Goal: Task Accomplishment & Management: Complete application form

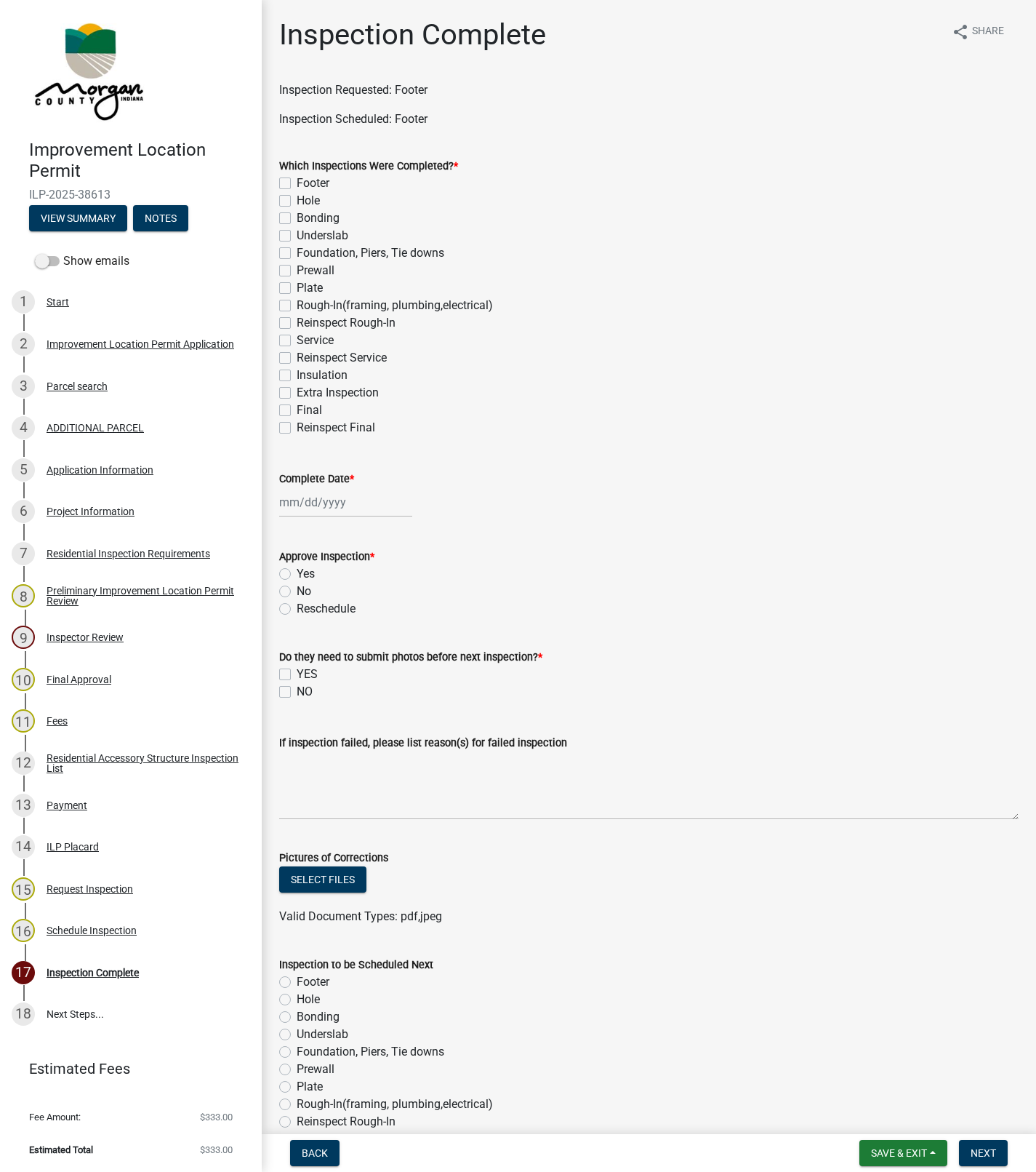
click at [297, 183] on label "Footer" at bounding box center [313, 183] width 33 height 18
click at [297, 183] on input "Footer" at bounding box center [301, 179] width 9 height 9
checkbox input "true"
checkbox input "false"
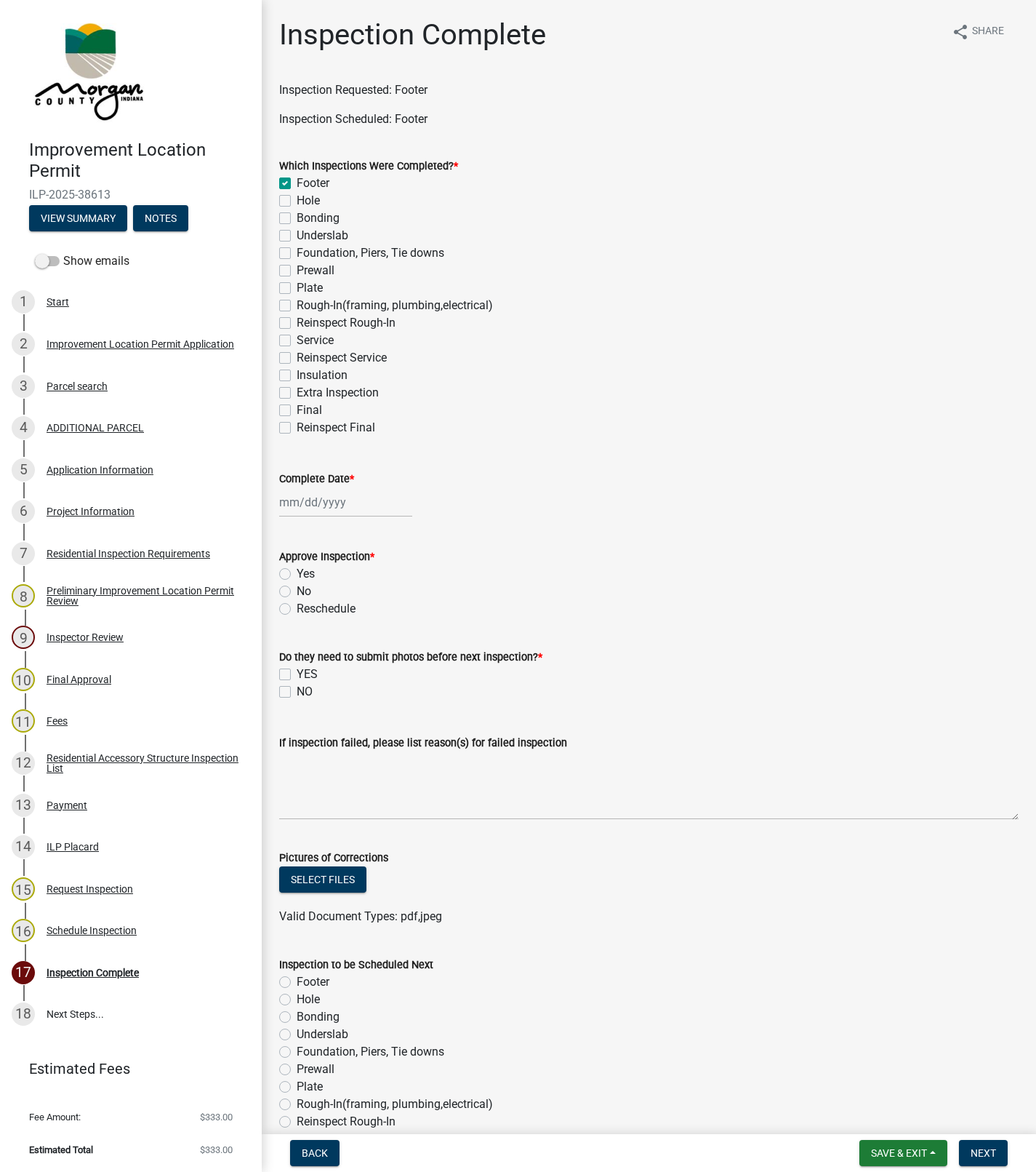
checkbox input "false"
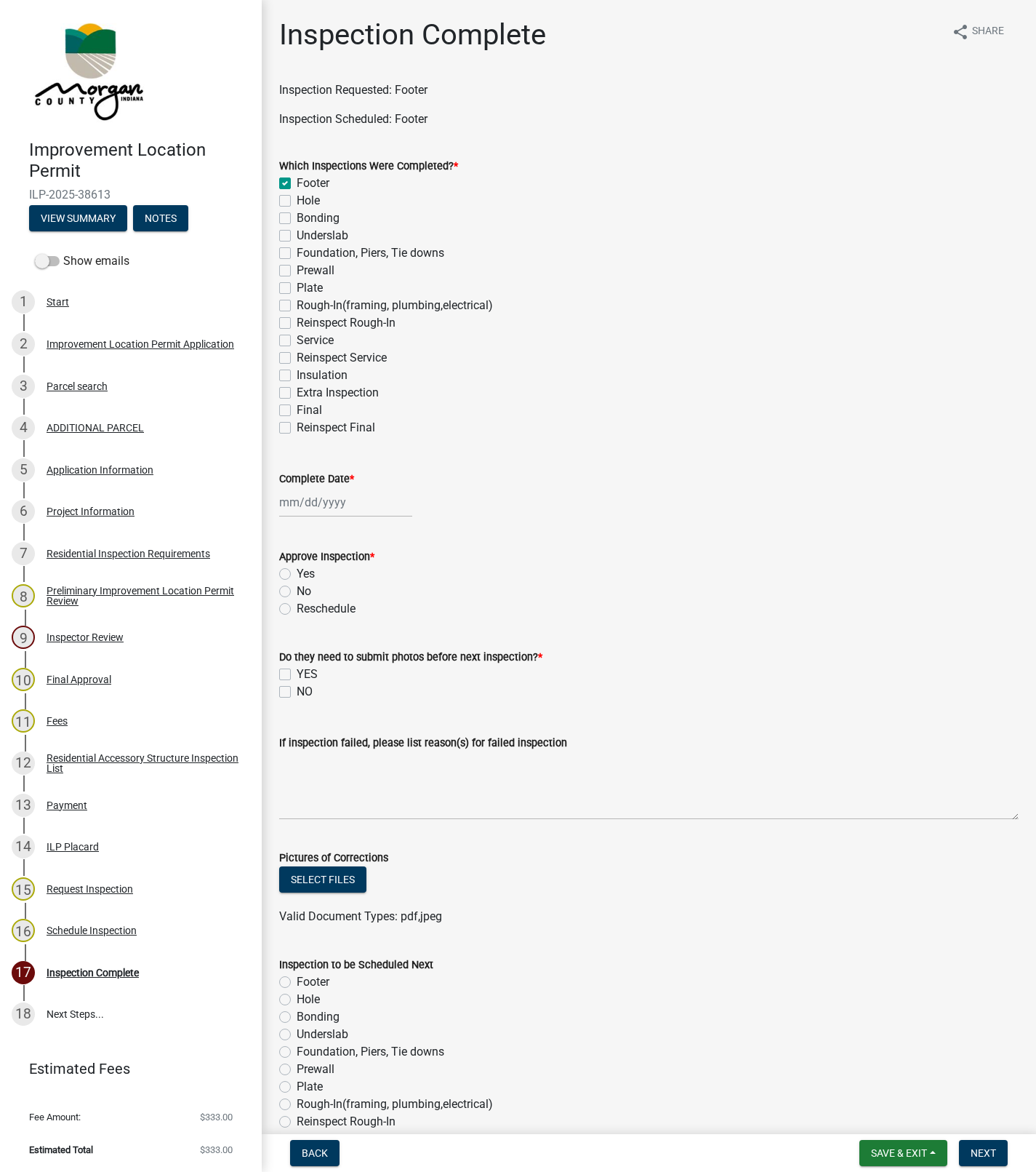
checkbox input "false"
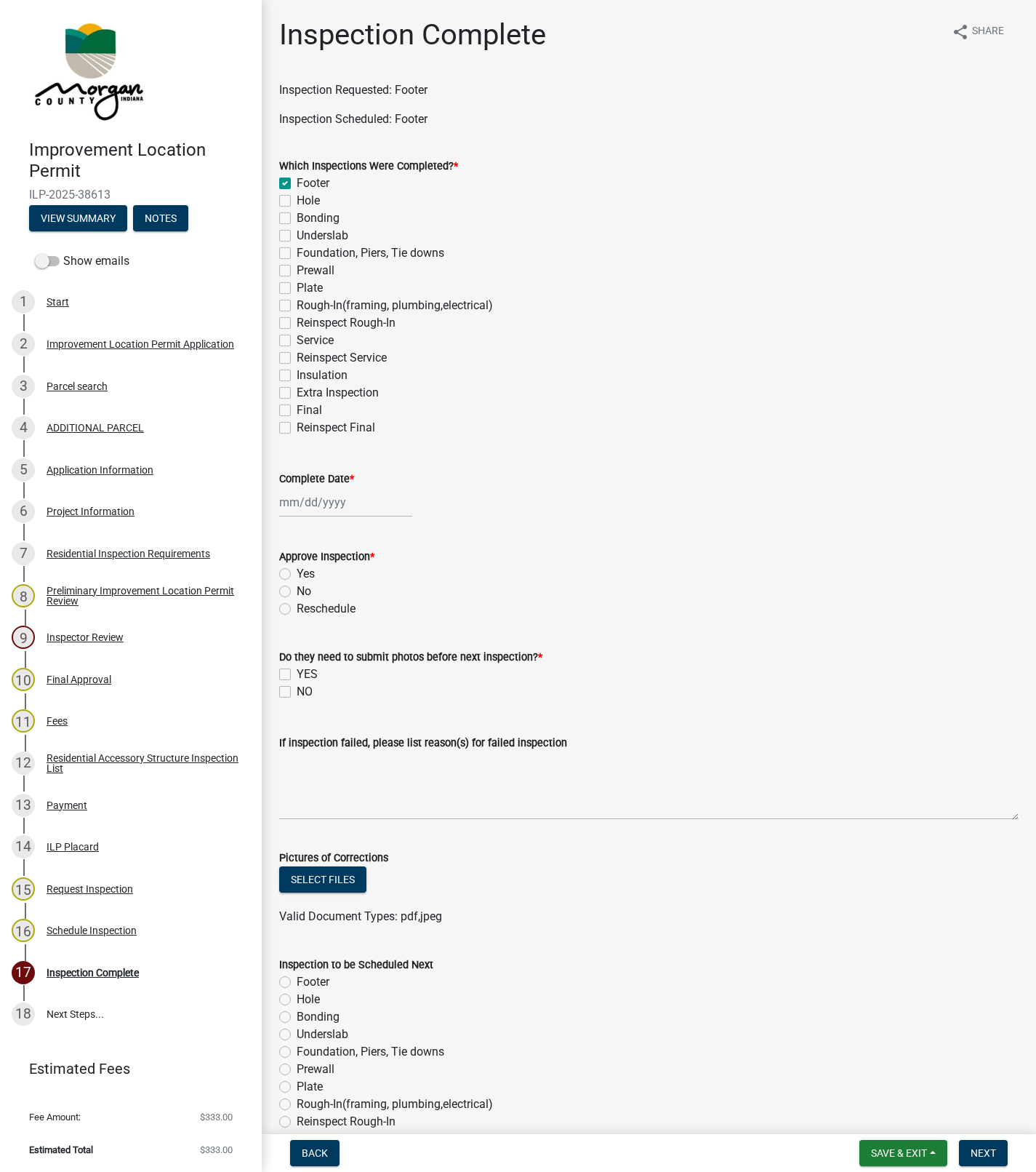
checkbox input "false"
click at [304, 502] on div at bounding box center [346, 503] width 133 height 30
select select "10"
select select "2025"
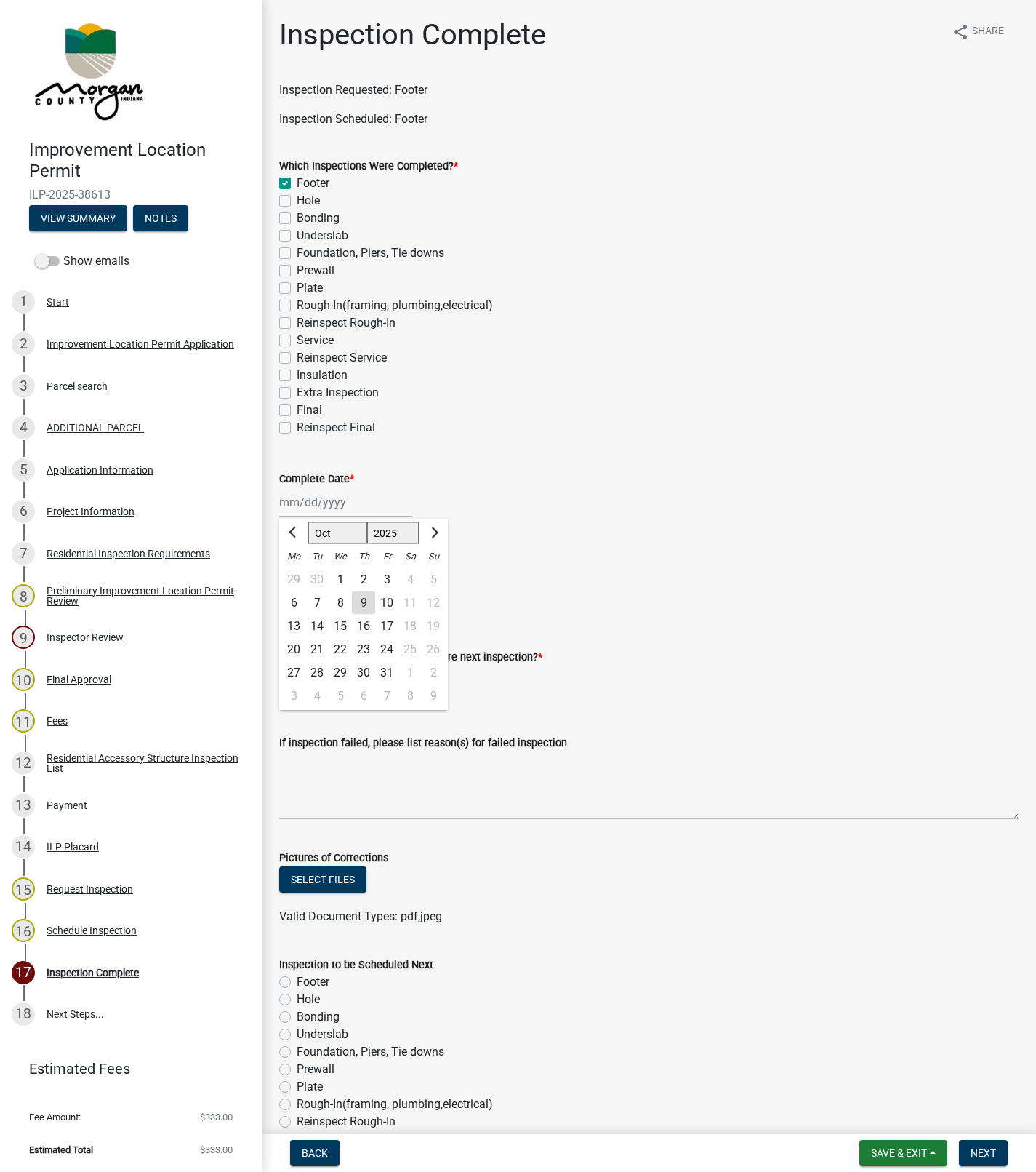
click at [339, 602] on div "8" at bounding box center [341, 603] width 23 height 23
type input "[DATE]"
click at [310, 502] on div "[DATE]" at bounding box center [346, 503] width 133 height 30
select select "10"
select select "2025"
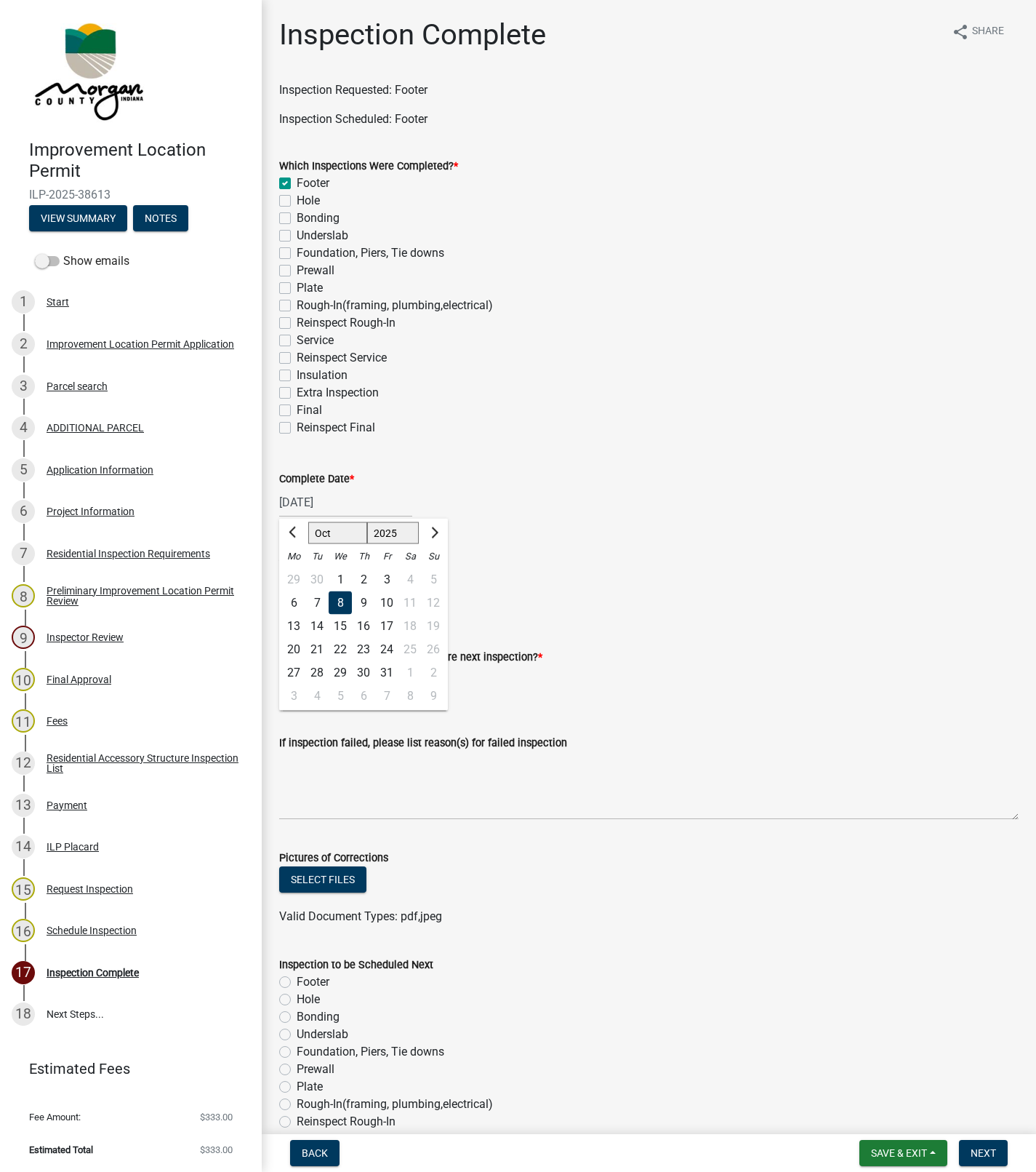
click at [363, 602] on div "9" at bounding box center [364, 603] width 23 height 23
type input "[DATE]"
click at [297, 591] on label "No" at bounding box center [304, 591] width 14 height 18
click at [297, 591] on input "No" at bounding box center [301, 586] width 9 height 9
radio input "true"
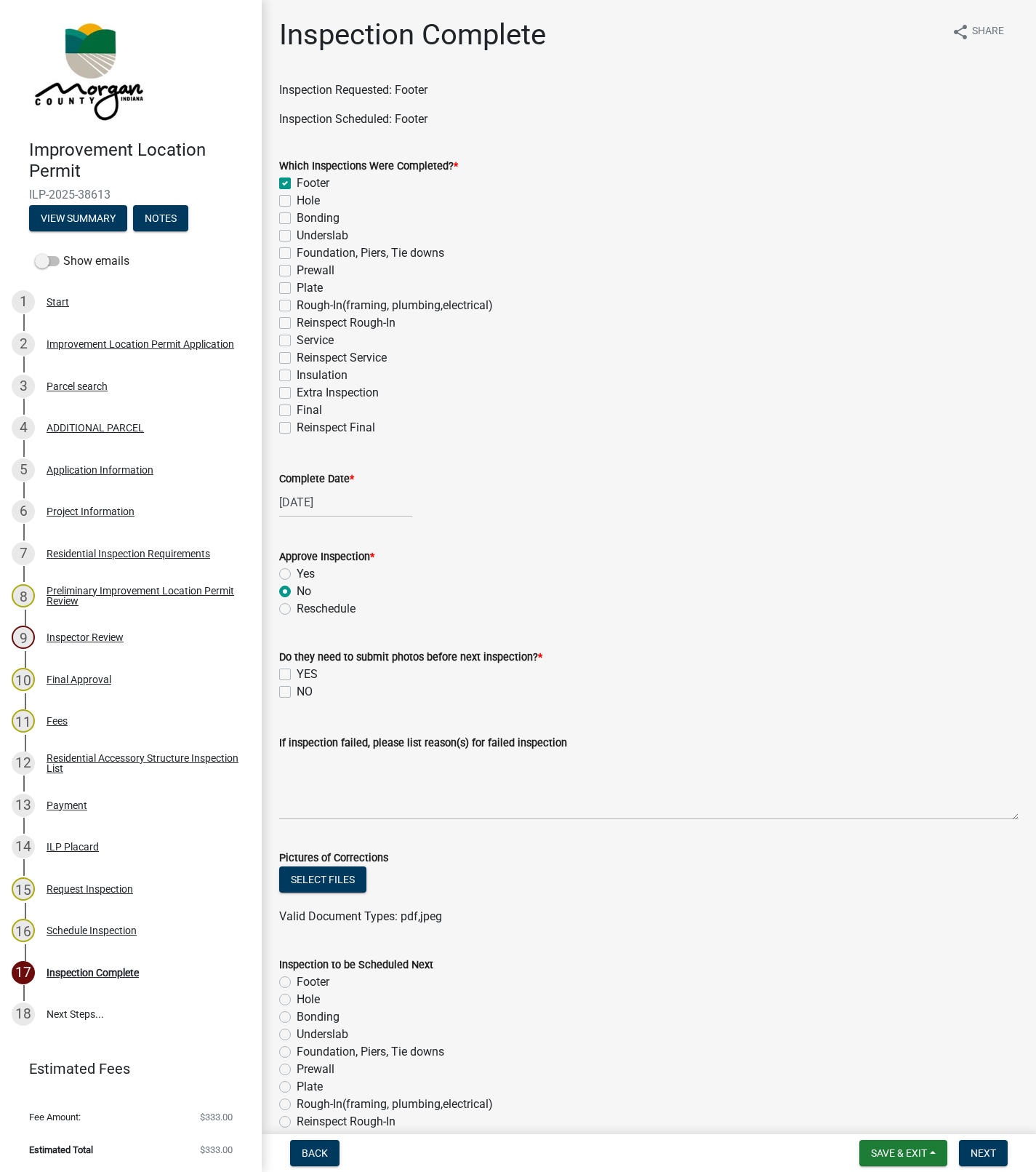
click at [297, 574] on label "Yes" at bounding box center [306, 574] width 18 height 18
click at [297, 574] on input "Yes" at bounding box center [301, 570] width 9 height 9
radio input "true"
click at [297, 692] on label "NO" at bounding box center [305, 691] width 16 height 18
click at [297, 692] on input "NO" at bounding box center [301, 687] width 9 height 9
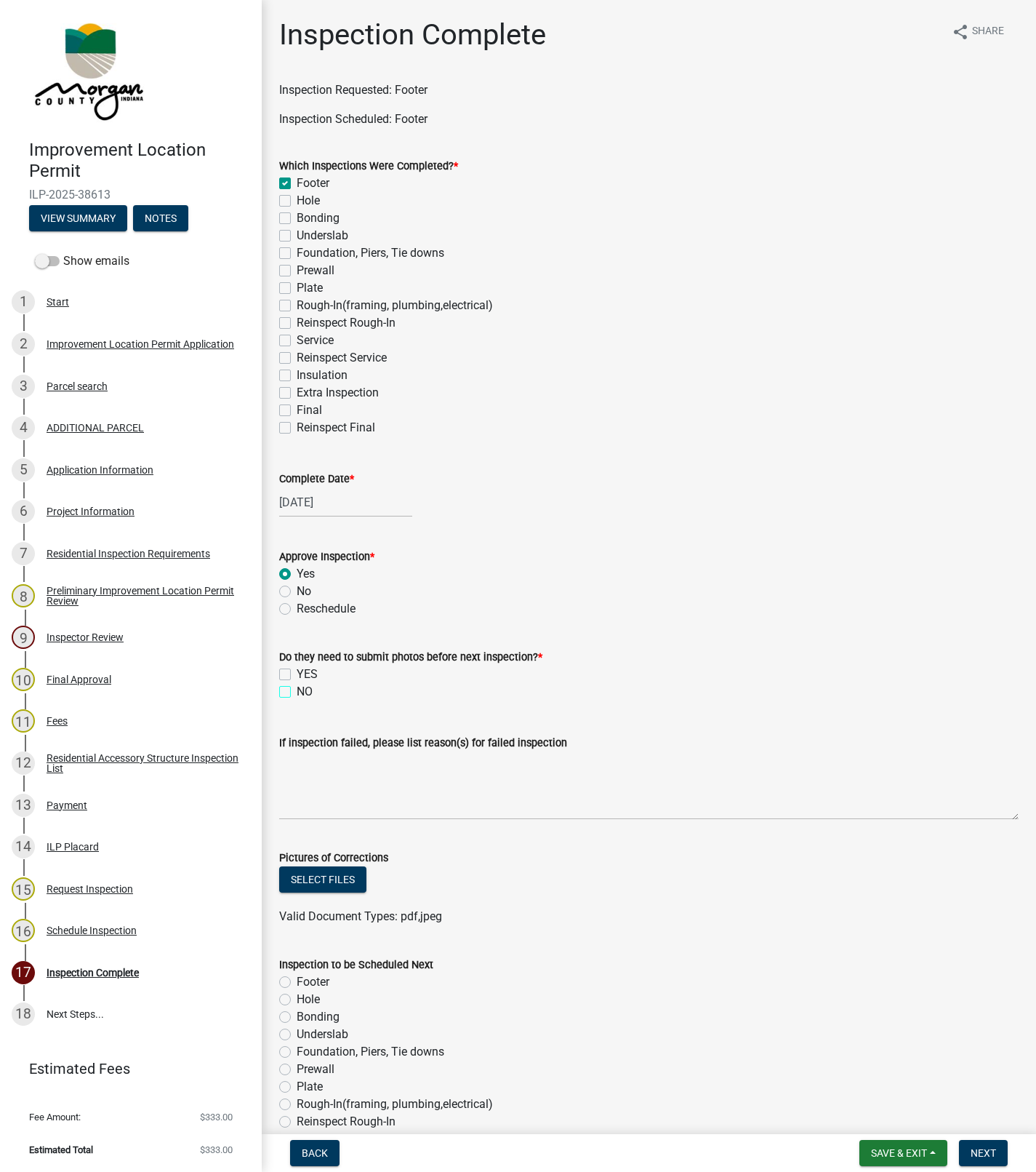
checkbox input "true"
checkbox input "false"
checkbox input "true"
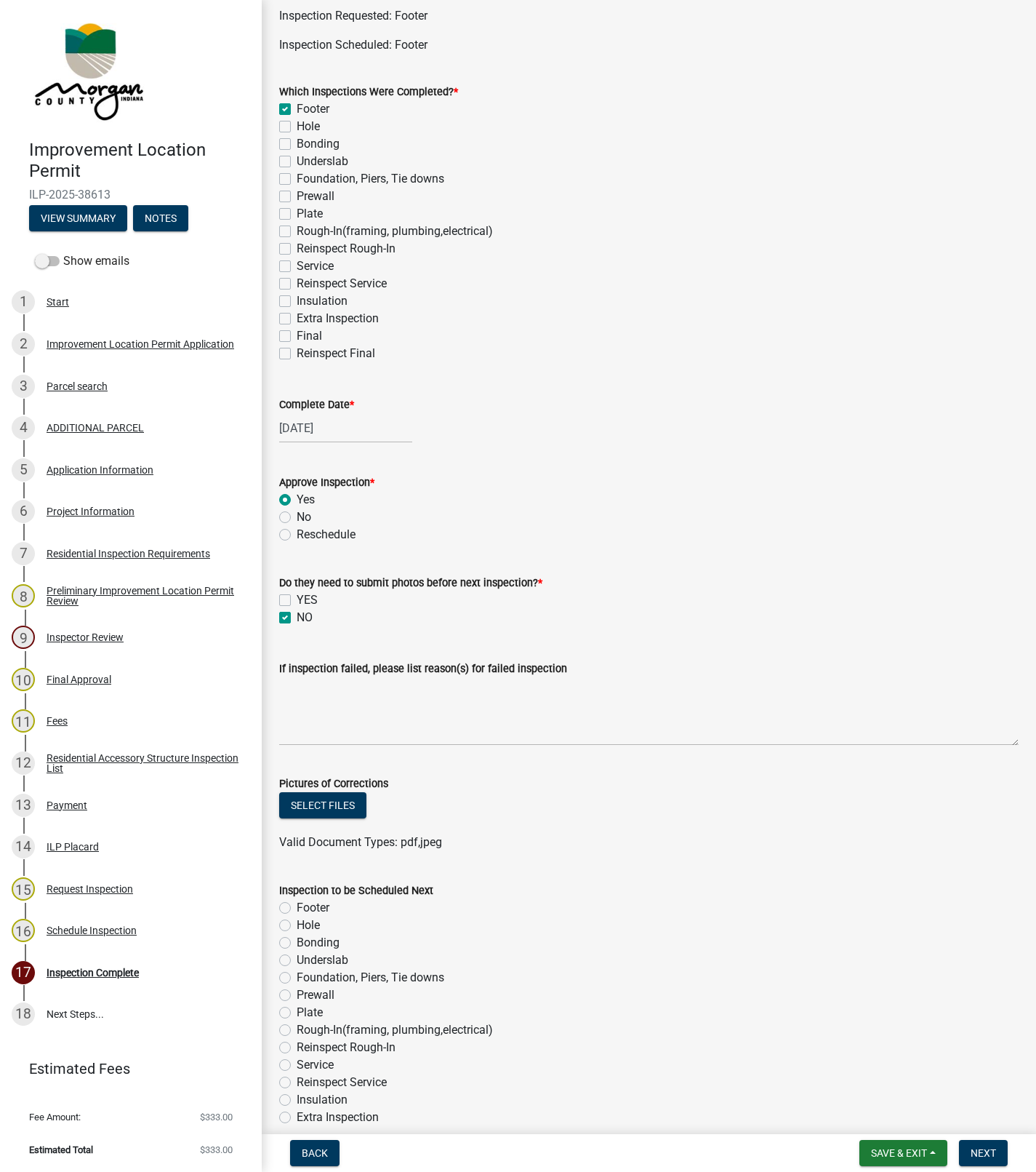
click at [297, 995] on label "Prewall" at bounding box center [315, 995] width 38 height 18
click at [297, 995] on input "Prewall" at bounding box center [301, 991] width 9 height 9
radio input "true"
click at [976, 1150] on span "Next" at bounding box center [983, 1153] width 25 height 12
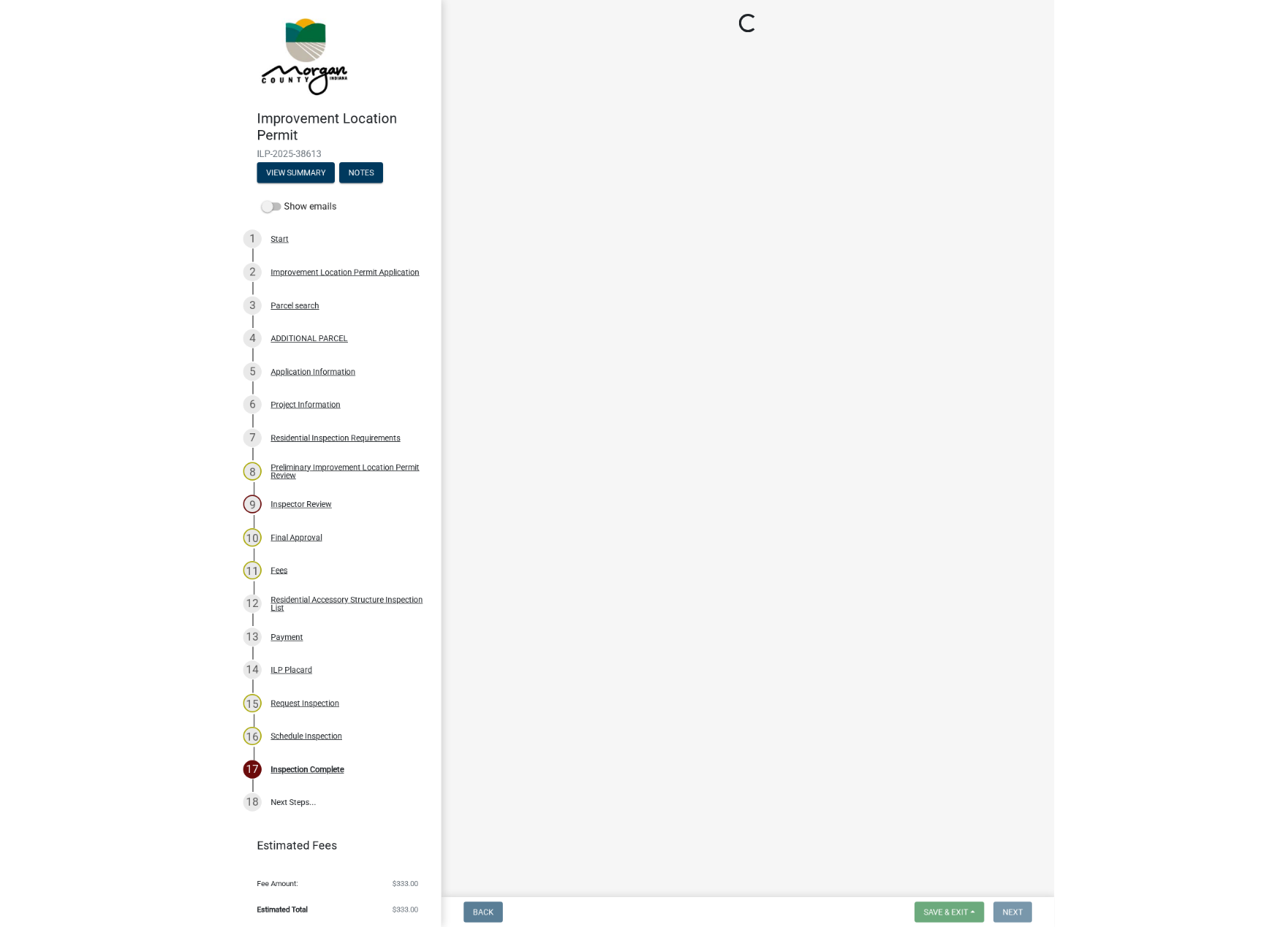
scroll to position [0, 0]
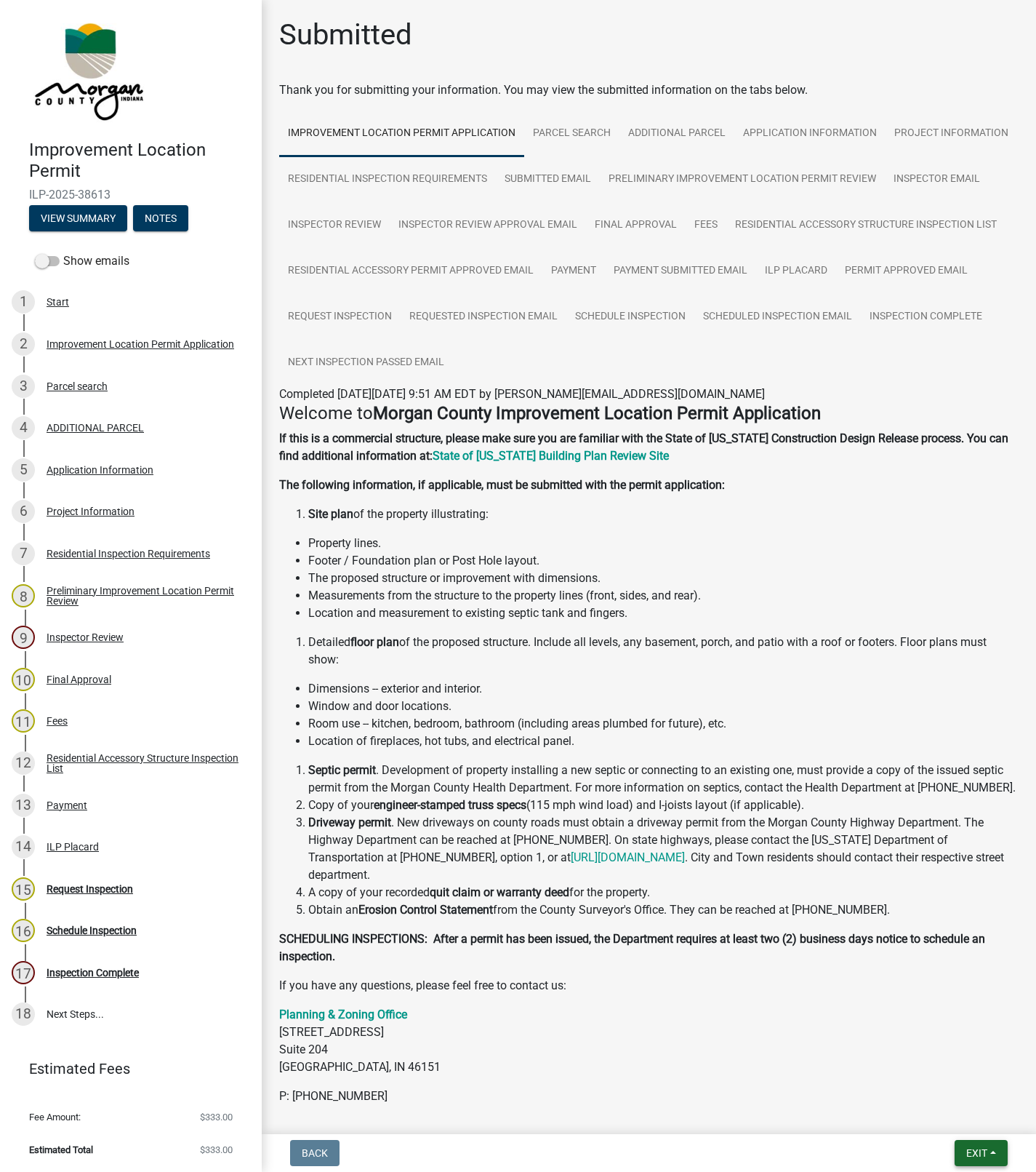
click at [981, 1154] on span "Exit" at bounding box center [976, 1153] width 21 height 12
click at [916, 1118] on button "Save & Exit" at bounding box center [950, 1116] width 117 height 35
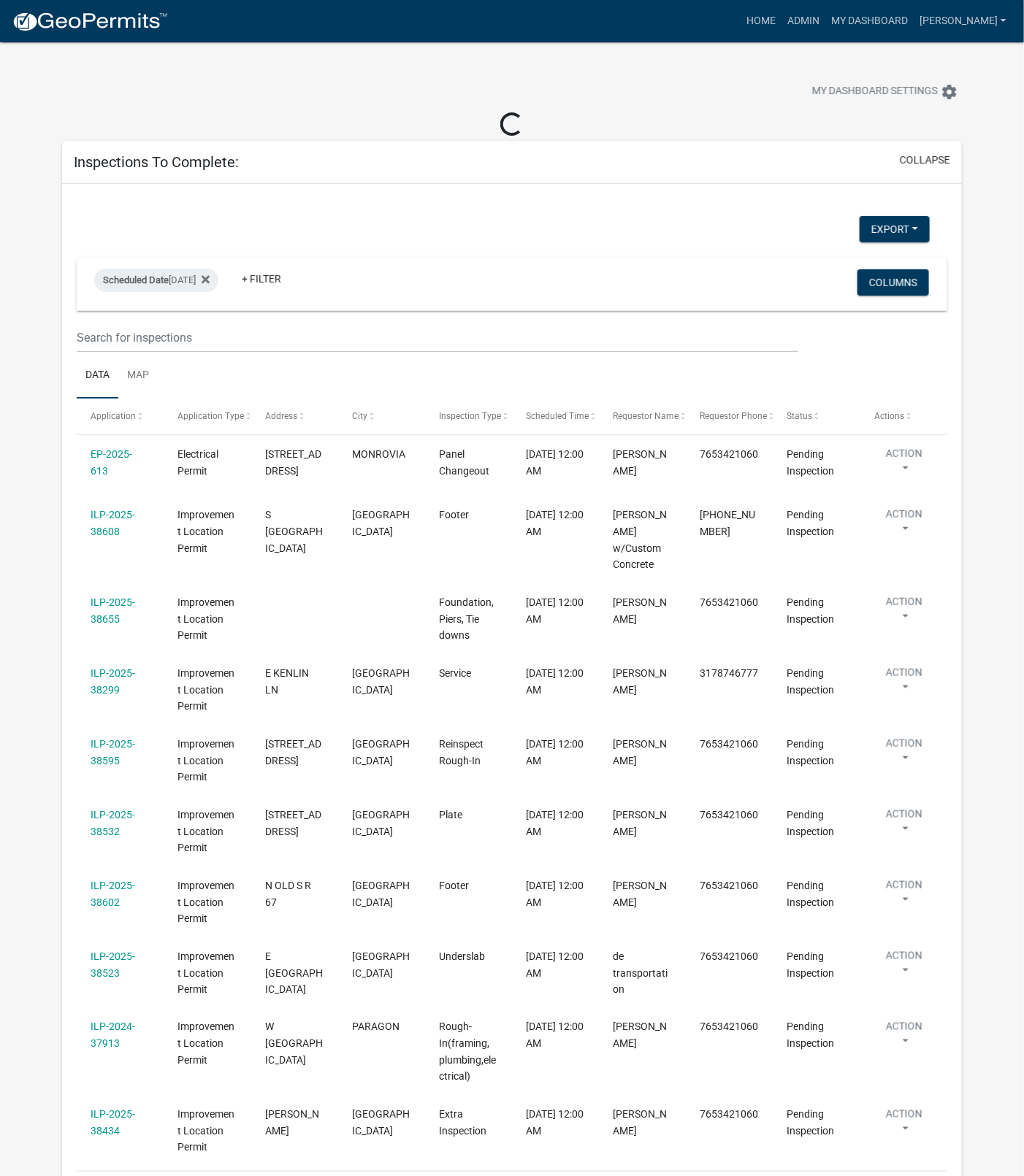
select select "1: 25"
